Goal: Information Seeking & Learning: Learn about a topic

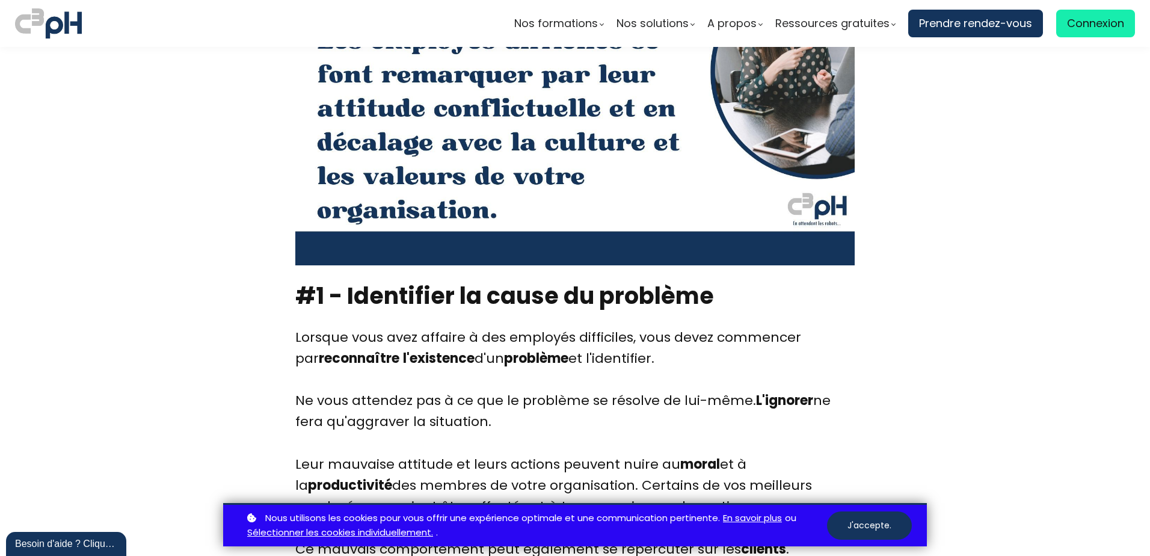
scroll to position [1865, 0]
